Goal: Task Accomplishment & Management: Use online tool/utility

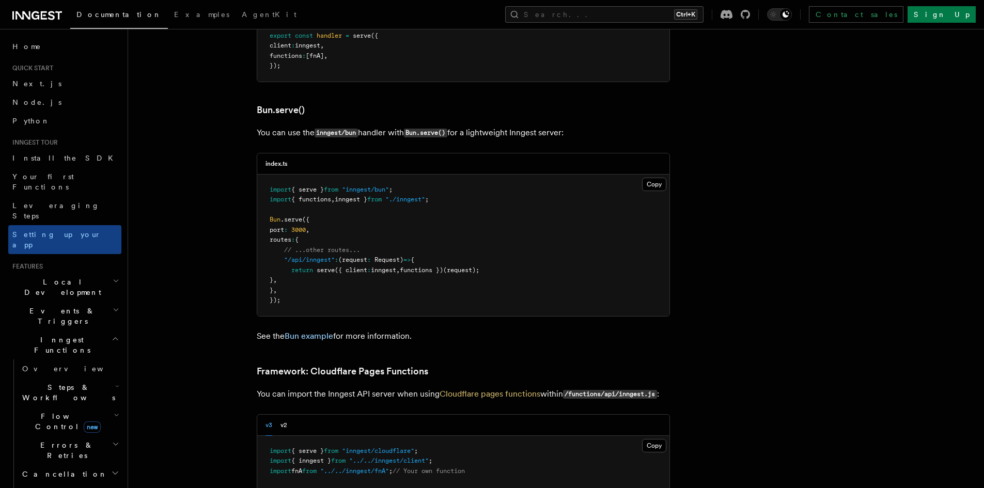
scroll to position [1326, 0]
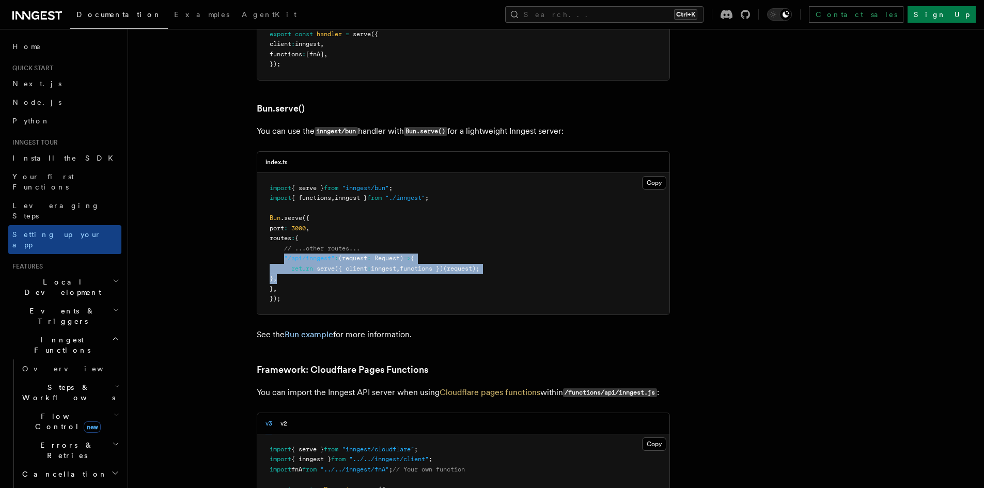
drag, startPoint x: 285, startPoint y: 213, endPoint x: 304, endPoint y: 231, distance: 26.4
click at [304, 231] on pre "import { serve } from "inngest/bun" ; import { functions , inngest } from "./in…" at bounding box center [463, 244] width 412 height 142
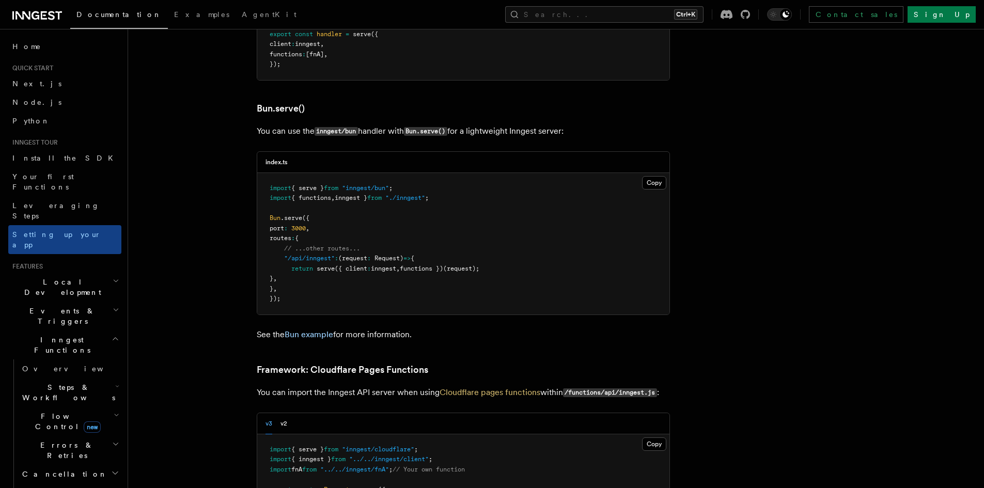
click at [325, 197] on pre "import { serve } from "inngest/bun" ; import { functions , inngest } from "./in…" at bounding box center [463, 244] width 412 height 142
drag, startPoint x: 286, startPoint y: 216, endPoint x: 342, endPoint y: 213, distance: 55.9
click at [342, 255] on span ""/api/inngest" : (request : Request ) => {" at bounding box center [342, 258] width 145 height 7
copy span ""/api/inngest" :"
click at [447, 179] on pre "import { serve } from "inngest/bun" ; import { functions , inngest } from "./in…" at bounding box center [463, 244] width 412 height 142
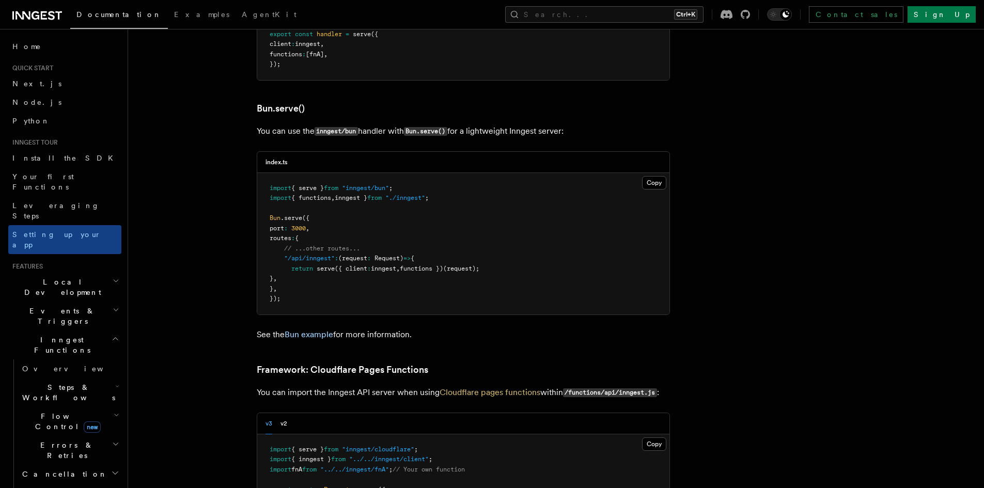
drag, startPoint x: 289, startPoint y: 225, endPoint x: 494, endPoint y: 226, distance: 204.7
click at [494, 226] on pre "import { serve } from "inngest/bun" ; import { functions , inngest } from "./in…" at bounding box center [463, 244] width 412 height 142
copy span "return serve ({ client : inngest , functions })(request);"
drag, startPoint x: 436, startPoint y: 153, endPoint x: 270, endPoint y: 143, distance: 165.7
click at [270, 173] on pre "import { serve } from "inngest/bun" ; import { functions , inngest } from "./in…" at bounding box center [463, 244] width 412 height 142
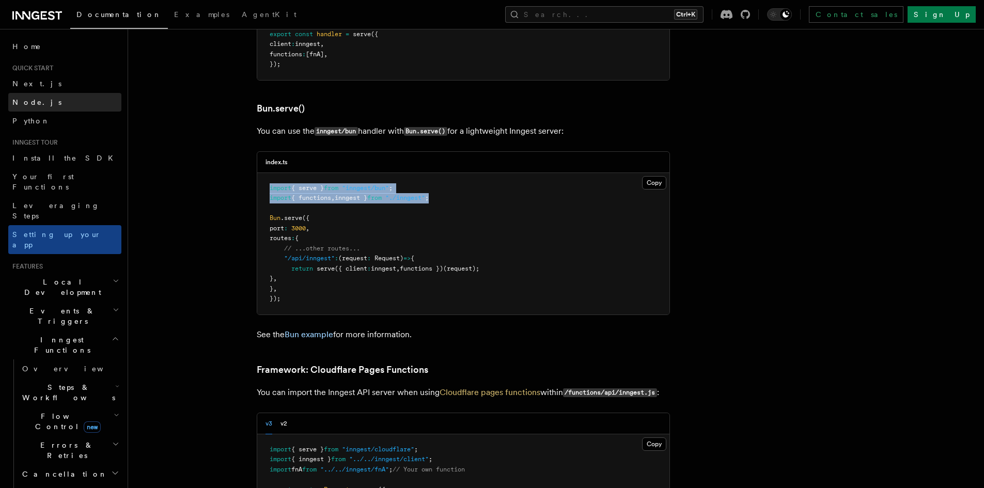
copy code "import { serve } from "inngest/bun" ; import { functions , inngest } from "./in…"
